Goal: Task Accomplishment & Management: Manage account settings

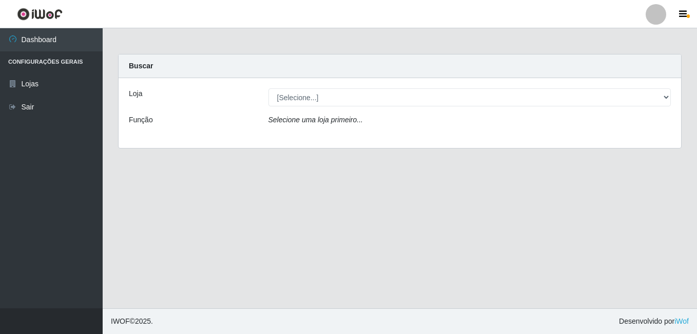
click at [338, 87] on div "Loja [Selecione...] [PERSON_NAME] Função Selecione uma loja primeiro..." at bounding box center [400, 113] width 563 height 70
click at [338, 88] on div "Loja [Selecione...] [PERSON_NAME] Função Selecione uma loja primeiro..." at bounding box center [400, 113] width 563 height 70
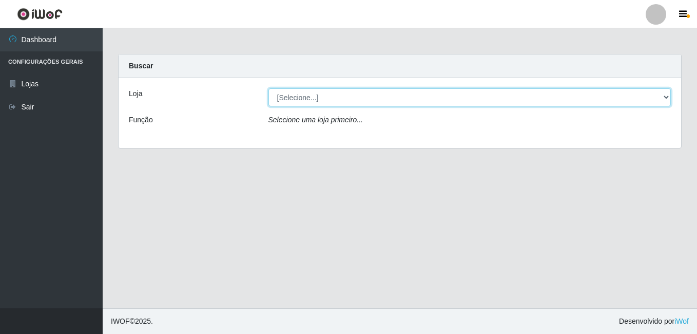
drag, startPoint x: 338, startPoint y: 88, endPoint x: 334, endPoint y: 106, distance: 18.5
click at [337, 98] on select "[Selecione...] [PERSON_NAME]" at bounding box center [469, 97] width 403 height 18
click at [268, 88] on select "[Selecione...] [PERSON_NAME]" at bounding box center [469, 97] width 403 height 18
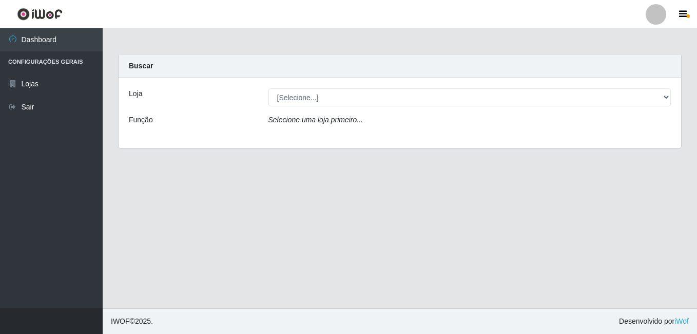
click at [323, 108] on div "Loja [Selecione...] [PERSON_NAME] Função Selecione uma loja primeiro..." at bounding box center [400, 113] width 563 height 70
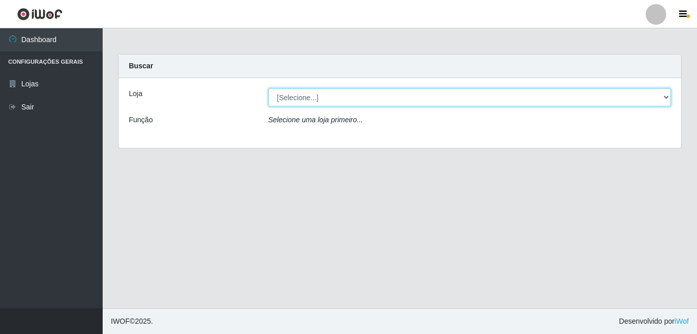
click at [322, 106] on select "[Selecione...] [PERSON_NAME]" at bounding box center [469, 97] width 403 height 18
select select "230"
click at [268, 88] on select "[Selecione...] [PERSON_NAME]" at bounding box center [469, 97] width 403 height 18
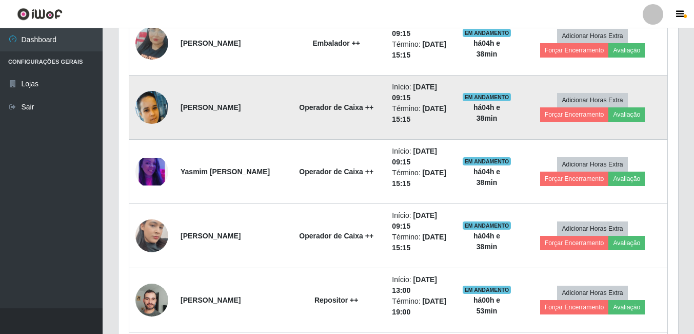
scroll to position [616, 0]
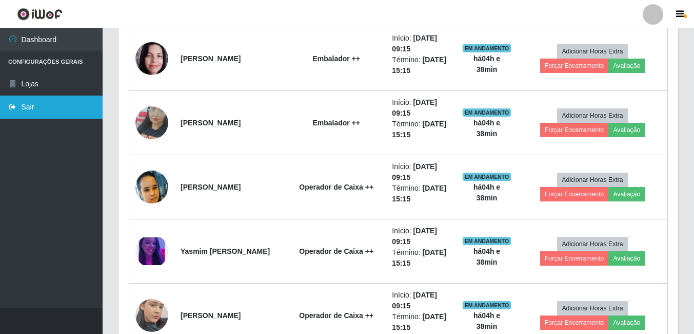
click at [68, 100] on link "Sair" at bounding box center [51, 106] width 103 height 23
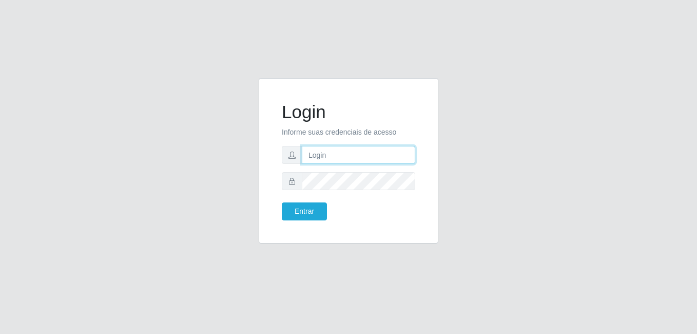
click at [320, 149] on input "text" at bounding box center [358, 155] width 113 height 18
type input "t"
